Goal: Task Accomplishment & Management: Manage account settings

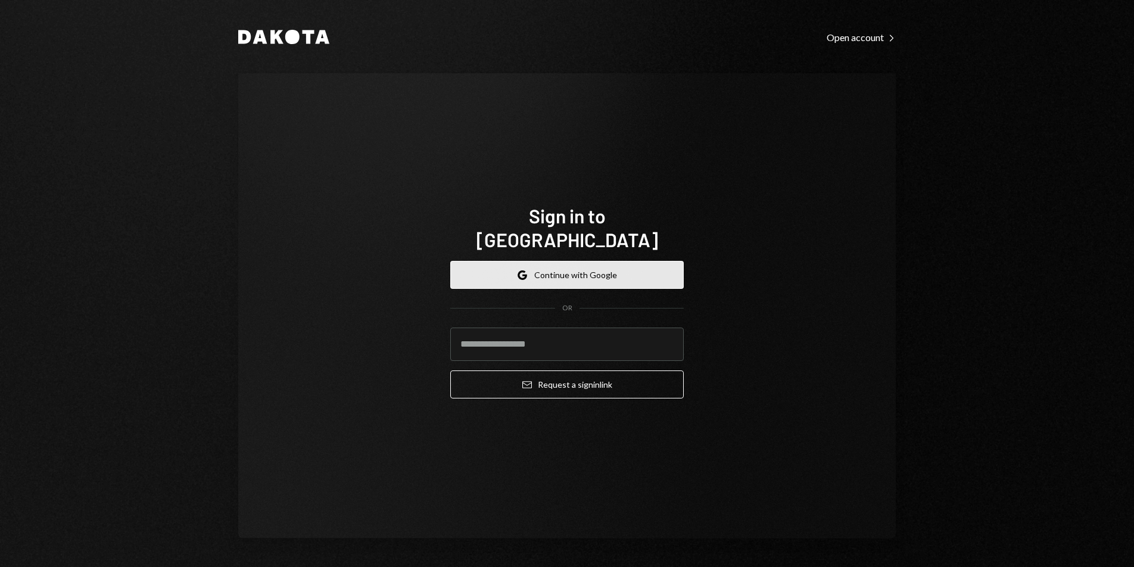
click at [558, 273] on button "Google Continue with Google" at bounding box center [567, 275] width 234 height 28
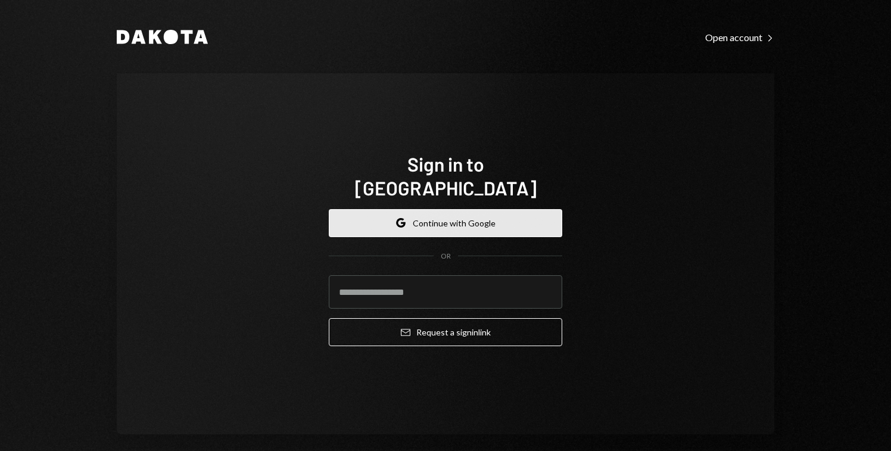
click at [480, 209] on button "Google Continue with Google" at bounding box center [446, 223] width 234 height 28
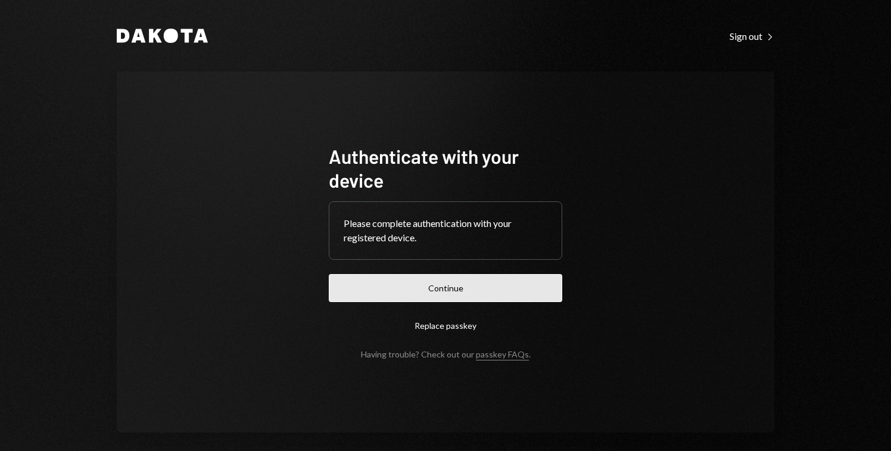
click at [490, 282] on button "Continue" at bounding box center [446, 288] width 234 height 28
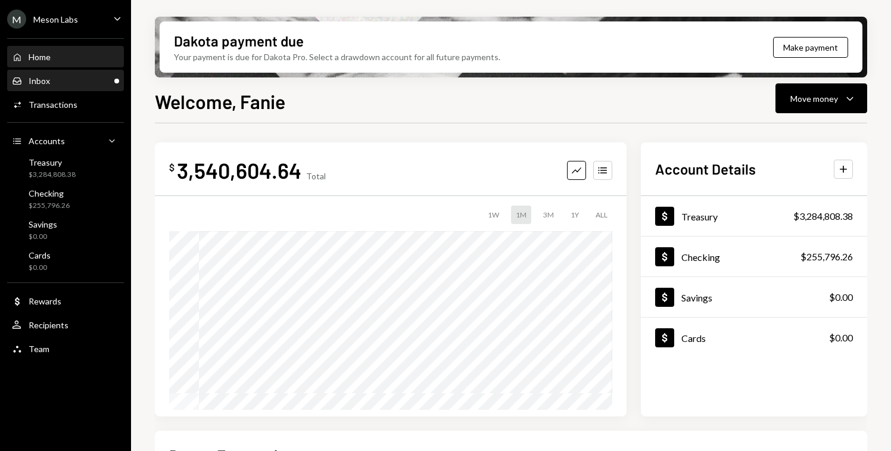
click at [80, 83] on div "Inbox Inbox" at bounding box center [65, 81] width 107 height 11
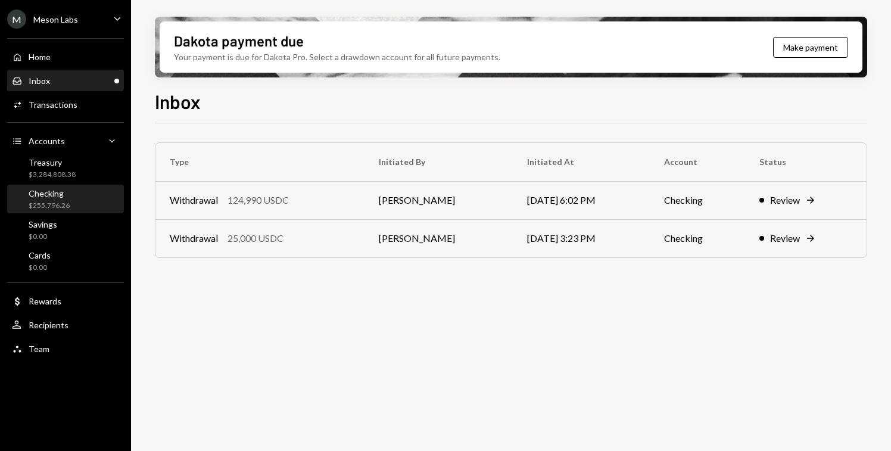
click at [61, 206] on div "$255,796.26" at bounding box center [49, 206] width 41 height 10
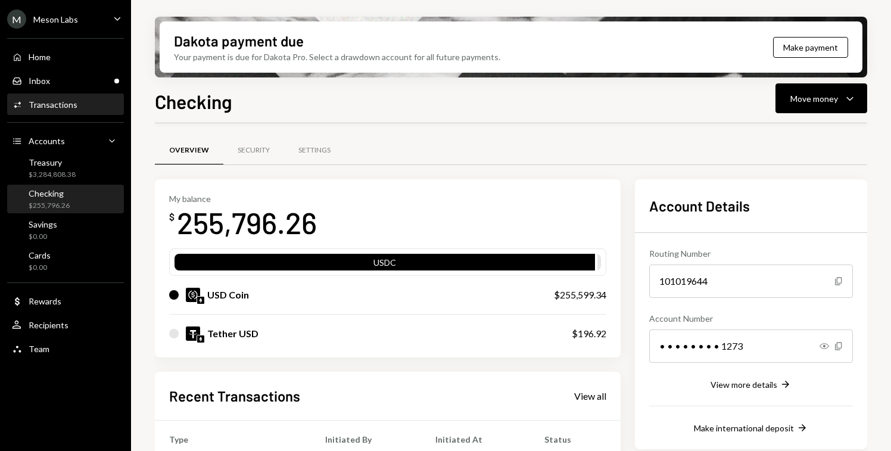
scroll to position [208, 0]
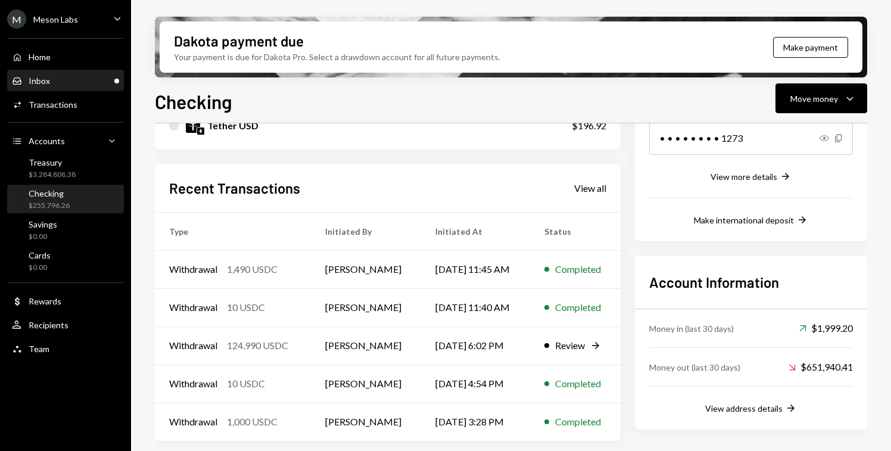
click at [66, 86] on div "Inbox Inbox" at bounding box center [65, 81] width 107 height 20
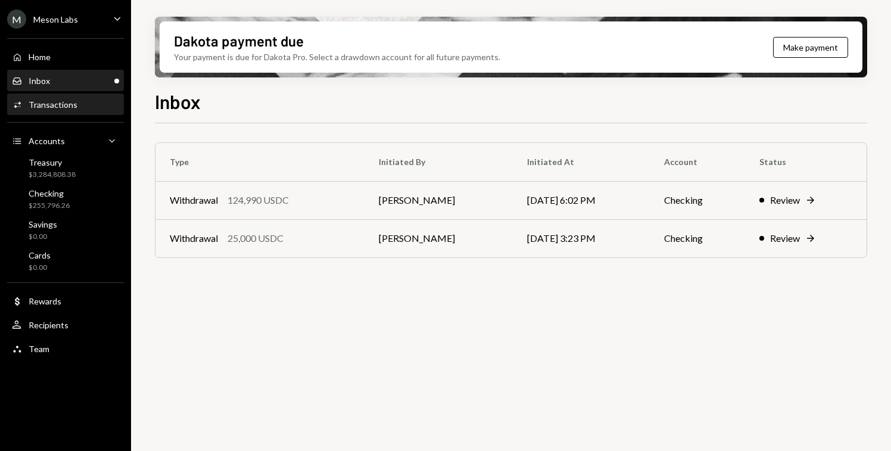
click at [66, 108] on div "Transactions" at bounding box center [53, 105] width 49 height 10
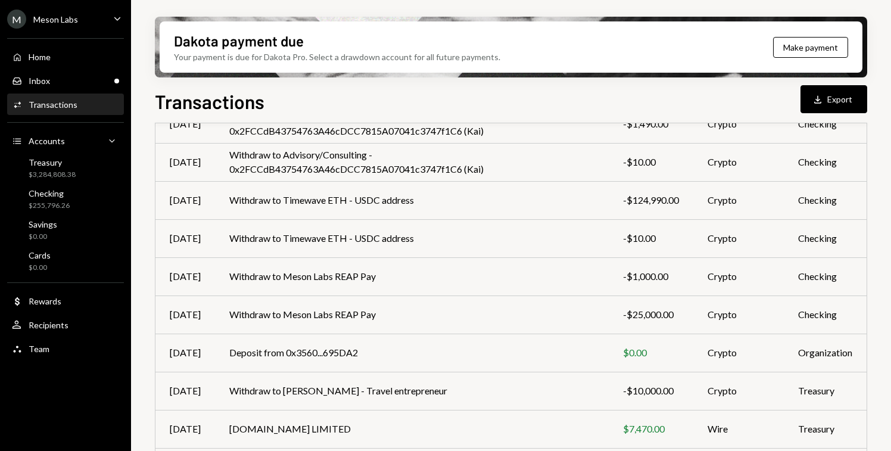
scroll to position [228, 0]
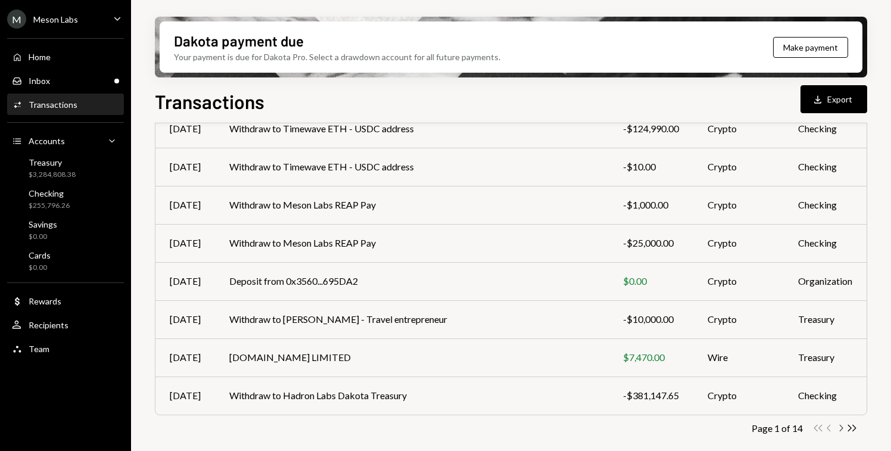
click at [841, 427] on icon "button" at bounding box center [842, 428] width 4 height 7
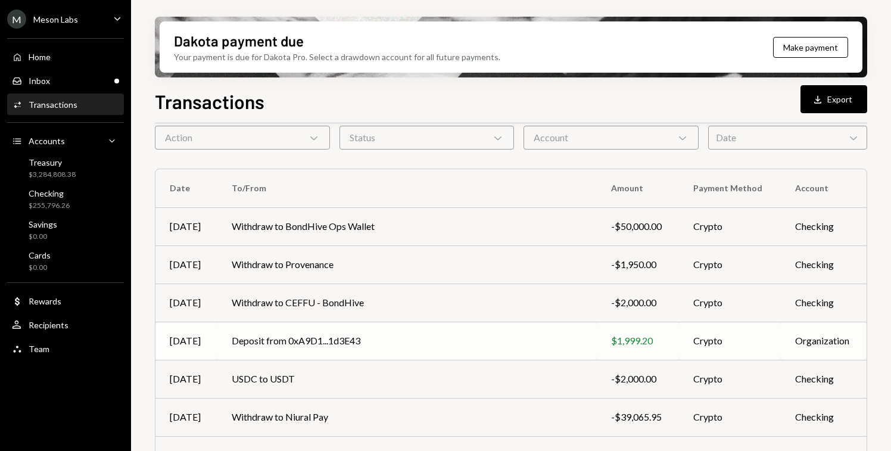
scroll to position [55, 0]
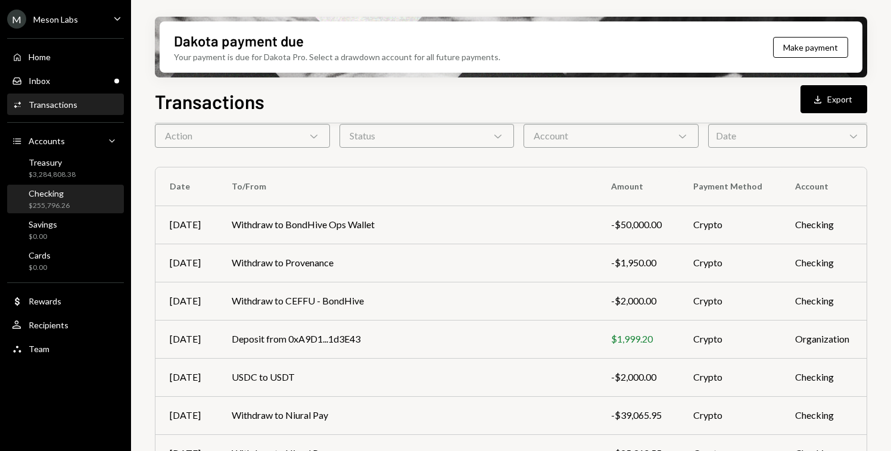
click at [63, 191] on div "Checking" at bounding box center [49, 193] width 41 height 10
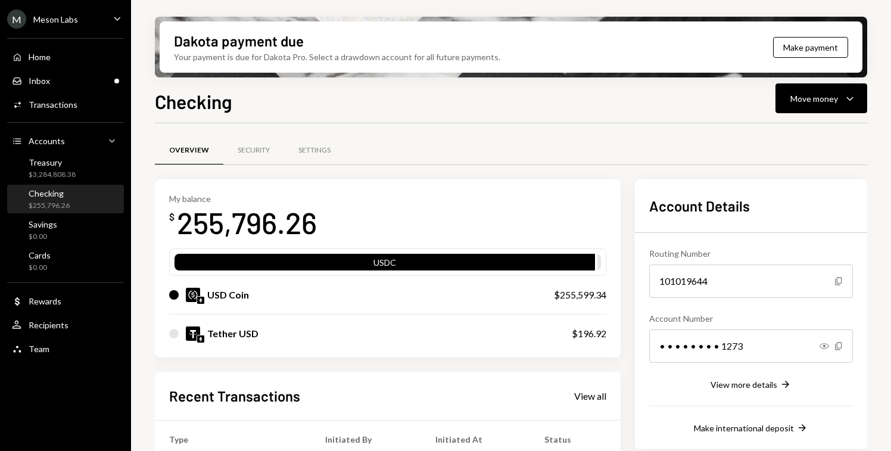
scroll to position [208, 0]
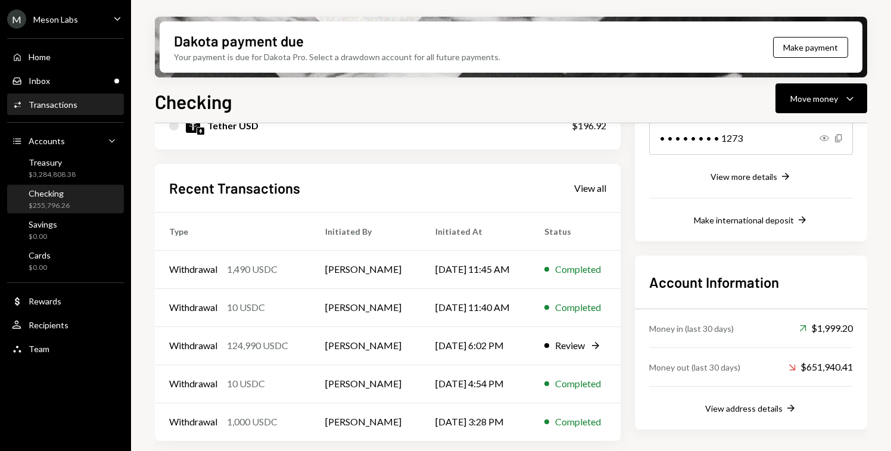
click at [87, 100] on div "Activities Transactions" at bounding box center [65, 105] width 107 height 11
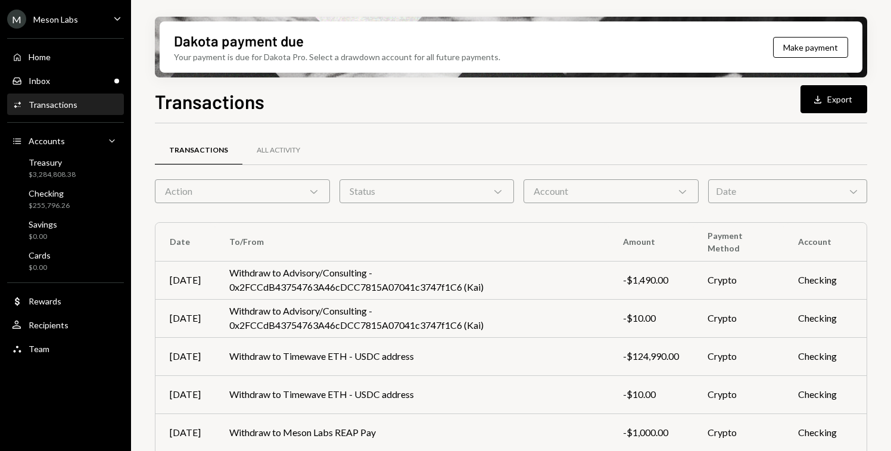
click at [809, 191] on div "Date Chevron Down" at bounding box center [787, 191] width 159 height 24
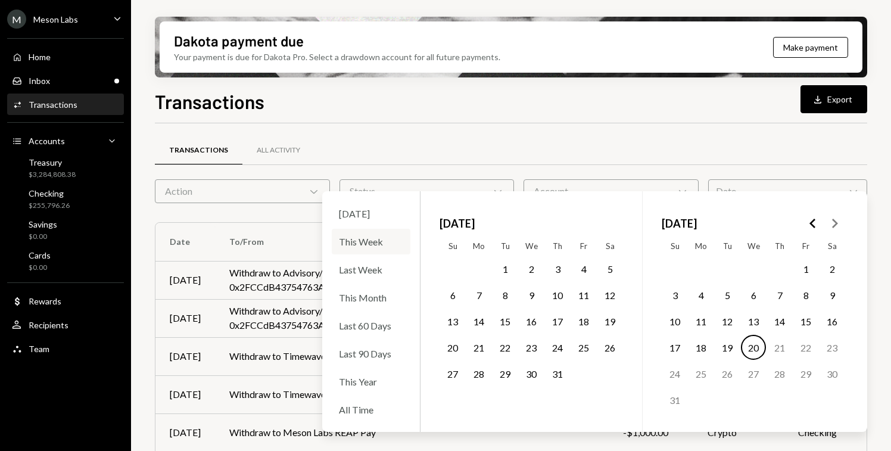
click at [378, 247] on div "This Week" at bounding box center [371, 242] width 79 height 26
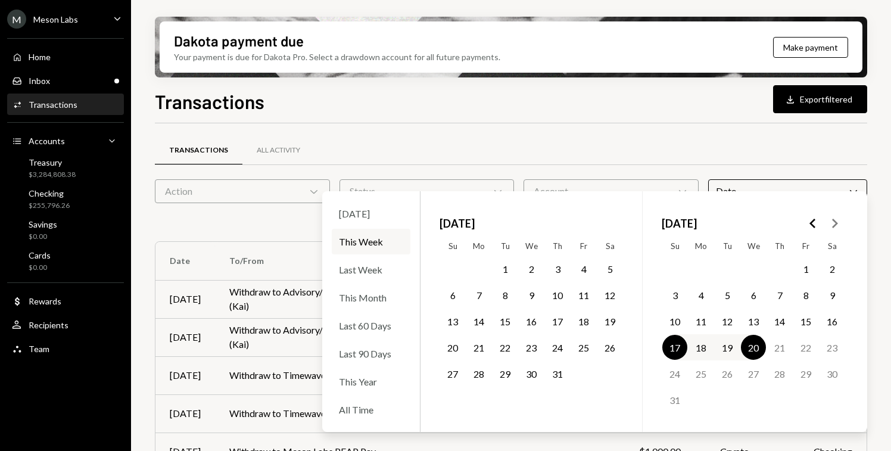
click at [807, 158] on div "Transactions All Activity" at bounding box center [511, 150] width 713 height 30
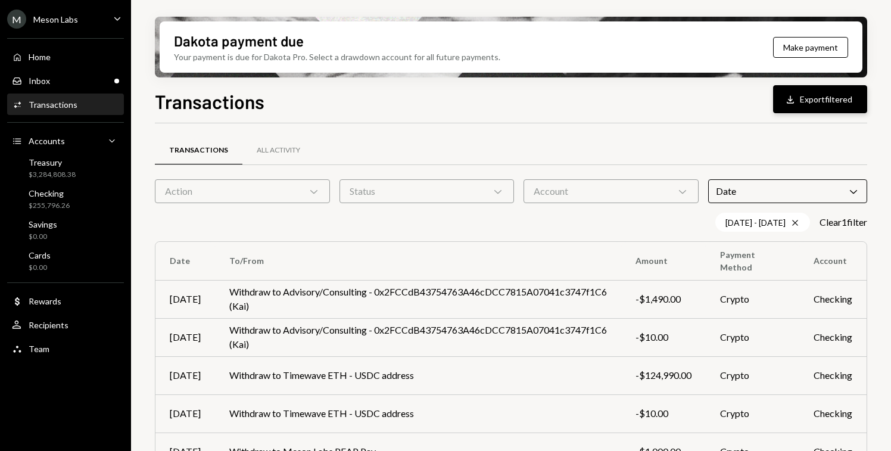
click at [819, 105] on button "Download Export filtered" at bounding box center [820, 99] width 94 height 28
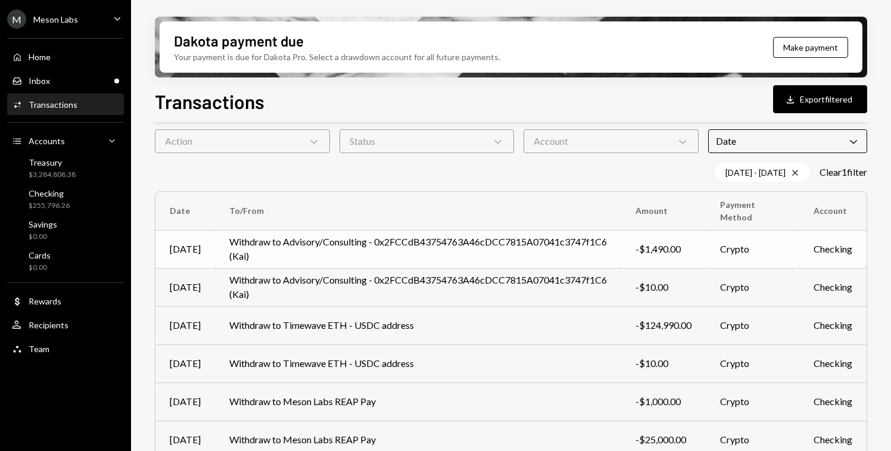
scroll to position [52, 0]
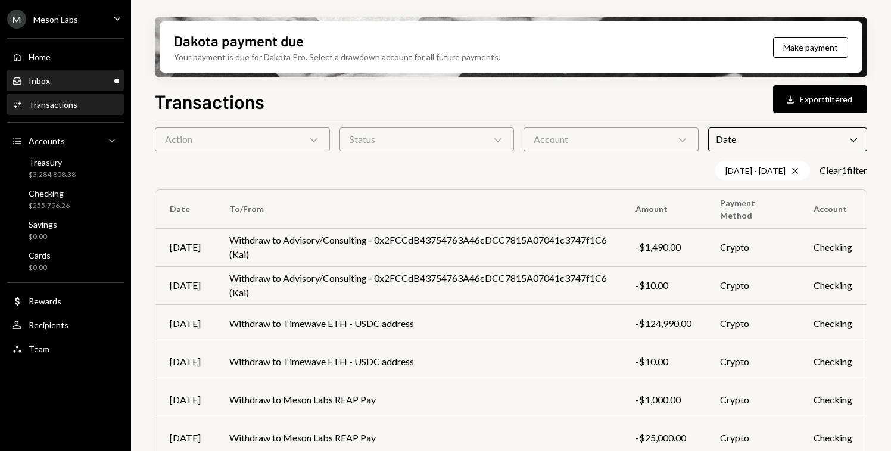
click at [47, 76] on div "Inbox" at bounding box center [39, 81] width 21 height 10
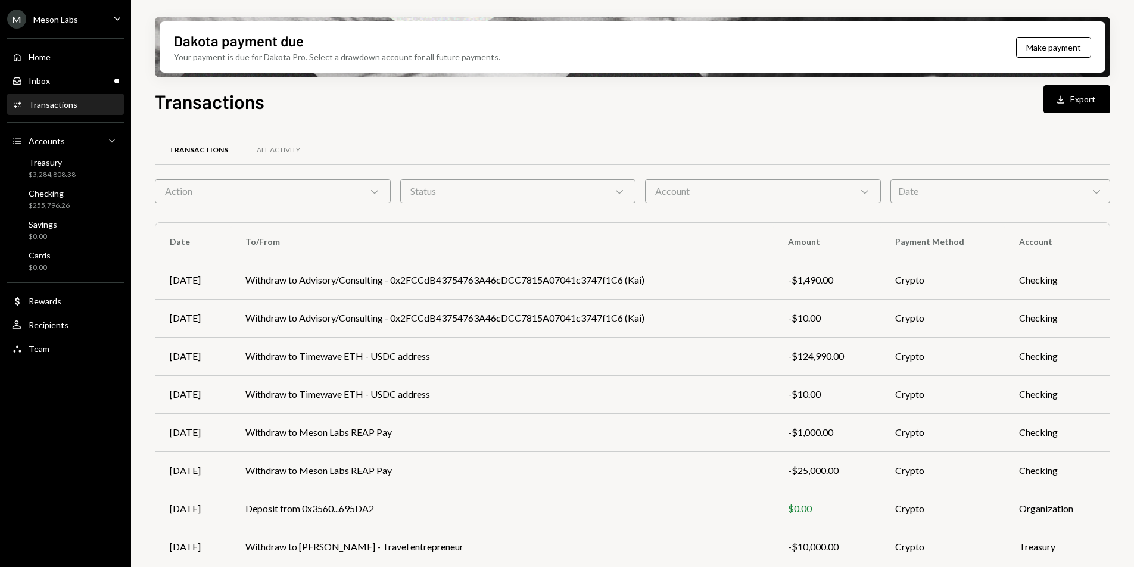
click at [62, 113] on div "Activities Transactions" at bounding box center [65, 105] width 107 height 20
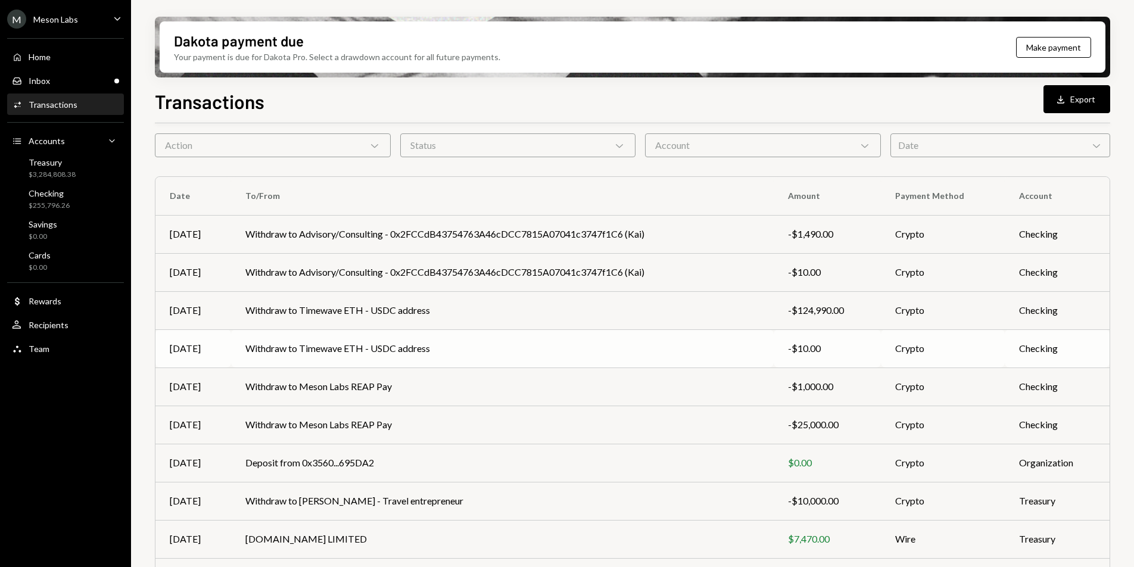
scroll to position [111, 0]
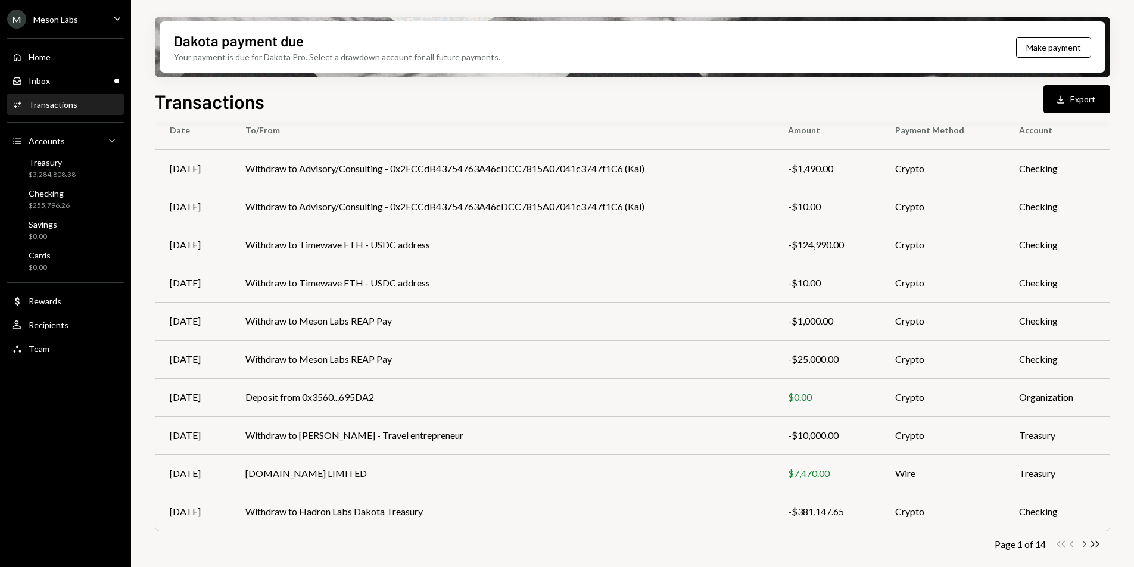
click at [891, 450] on icon "Chevron Right" at bounding box center [1083, 544] width 11 height 11
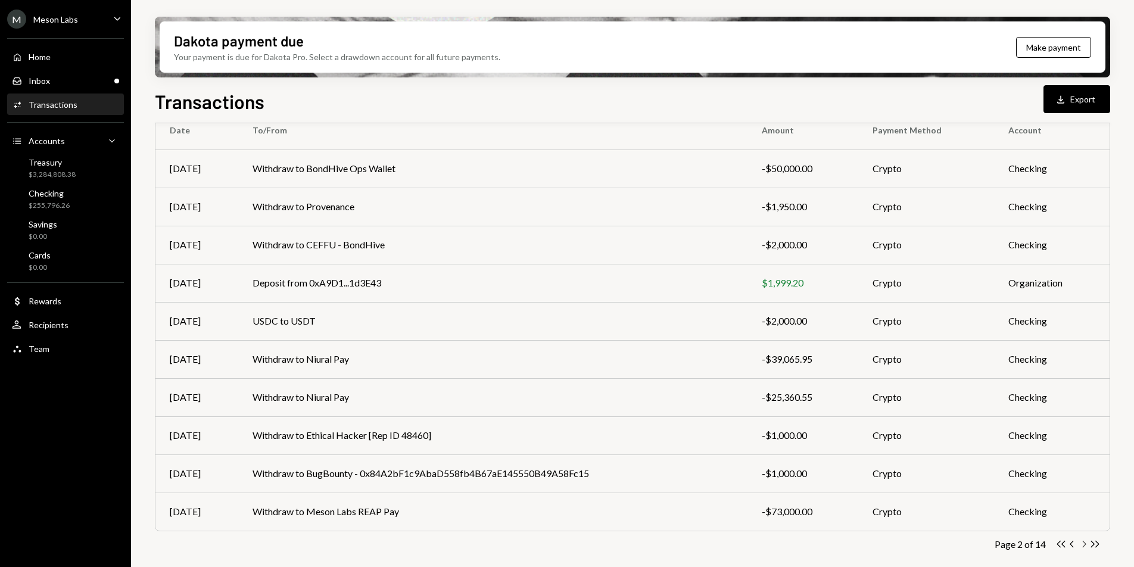
click at [891, 450] on icon "Chevron Right" at bounding box center [1083, 544] width 11 height 11
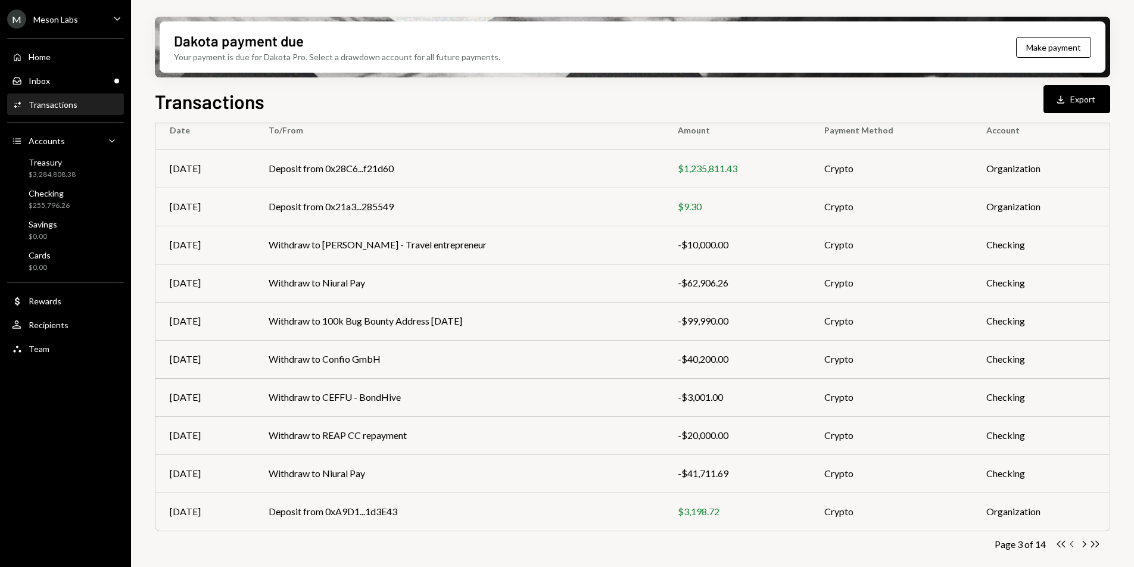
click at [891, 450] on icon "button" at bounding box center [1072, 544] width 4 height 7
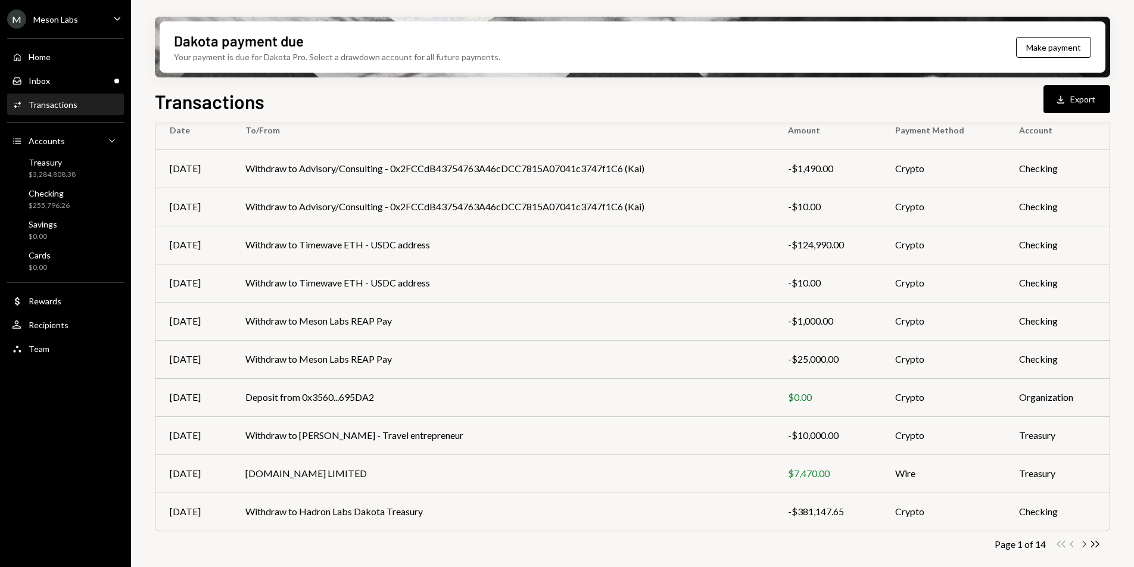
click at [891, 450] on icon "Chevron Right" at bounding box center [1083, 544] width 11 height 11
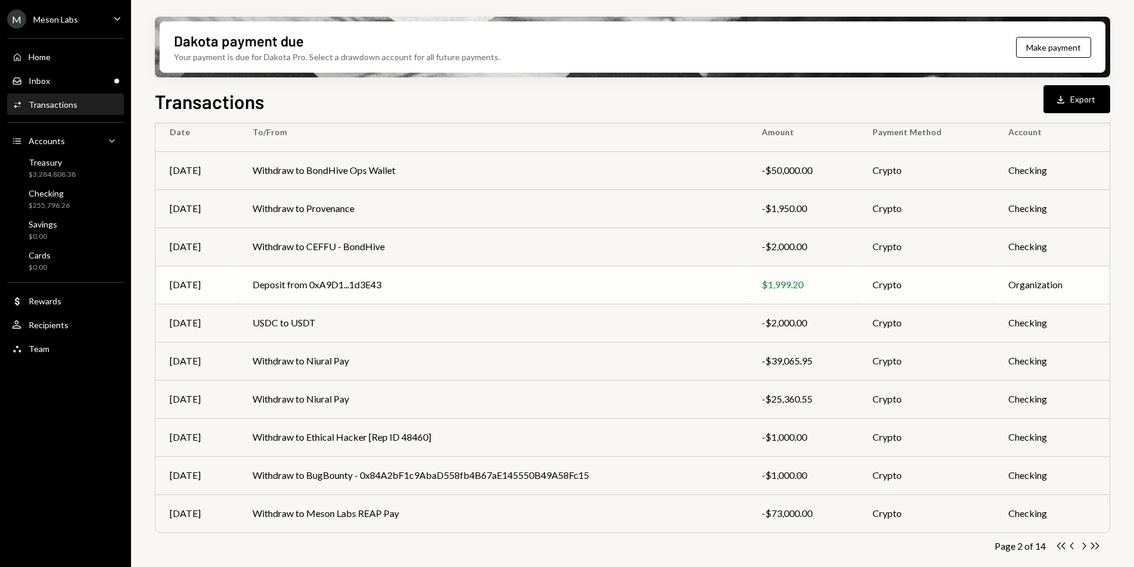
scroll to position [109, 0]
click at [530, 201] on td "Withdraw to Provenance" at bounding box center [492, 209] width 509 height 38
